Goal: Navigation & Orientation: Find specific page/section

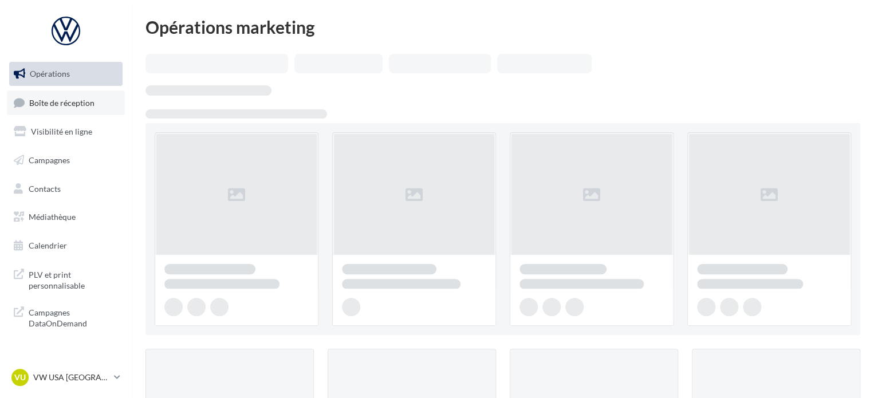
click at [91, 98] on span "Boîte de réception" at bounding box center [61, 102] width 65 height 10
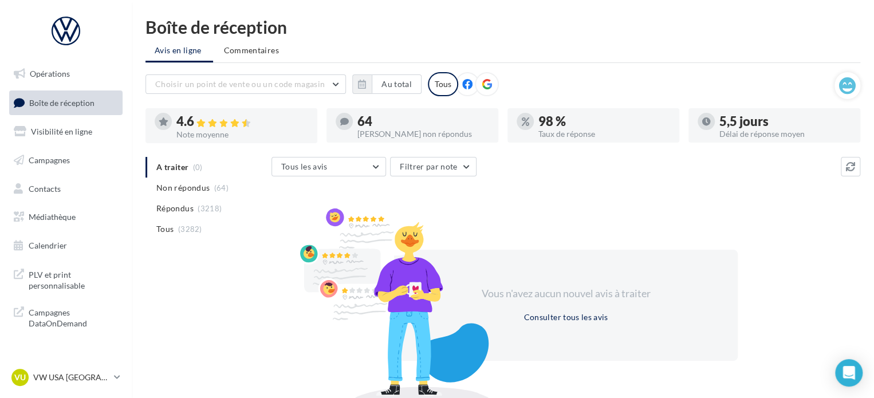
click at [82, 392] on div "VU VW USA TOULOUSE vw-tou-dup" at bounding box center [66, 381] width 132 height 31
click at [93, 380] on p "VW USA [GEOGRAPHIC_DATA]" at bounding box center [71, 377] width 76 height 11
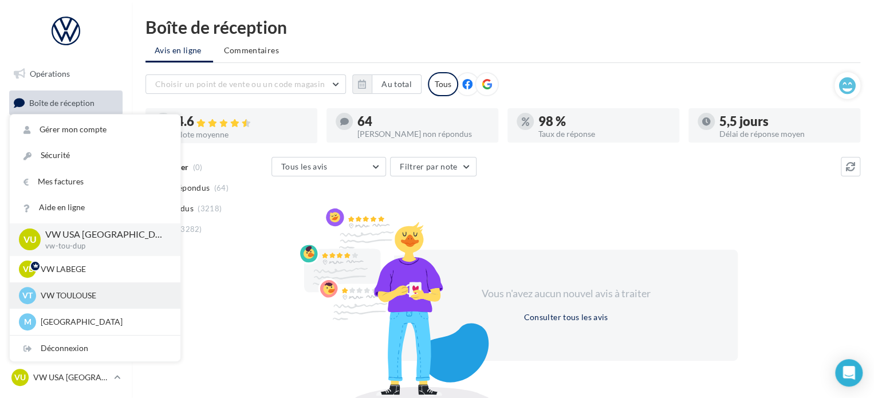
click at [110, 293] on p "VW TOULOUSE" at bounding box center [104, 295] width 126 height 11
